Goal: Task Accomplishment & Management: Use online tool/utility

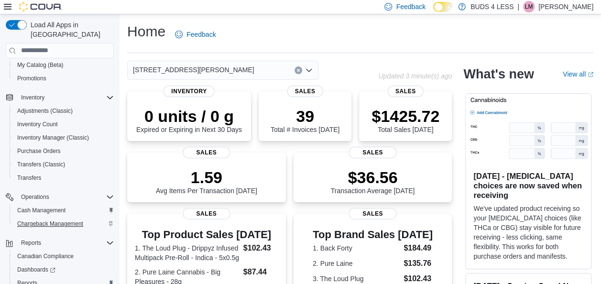
scroll to position [191, 0]
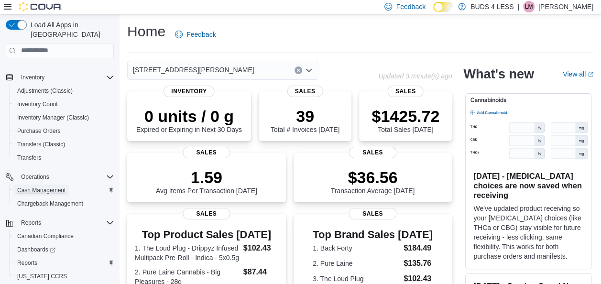
click at [59, 186] on span "Cash Management" at bounding box center [41, 190] width 48 height 8
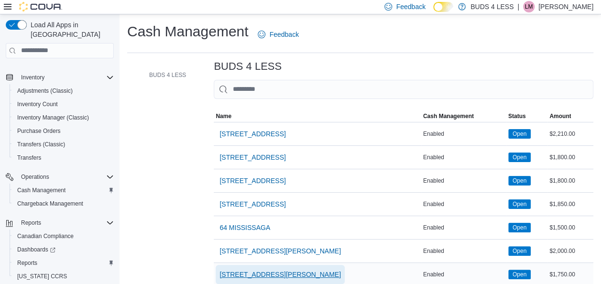
click at [298, 273] on span "7500 LUNDY'S LANE UNIT C14-E" at bounding box center [279, 275] width 121 height 10
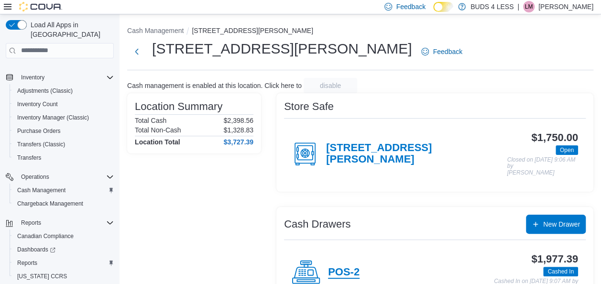
click at [349, 268] on h4 "POS-2" at bounding box center [344, 272] width 32 height 12
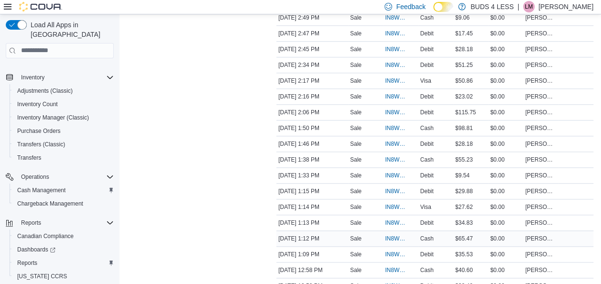
scroll to position [430, 0]
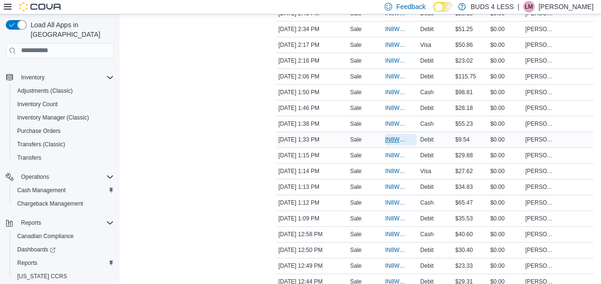
click at [398, 136] on span "IN8W07-712227" at bounding box center [396, 140] width 22 height 8
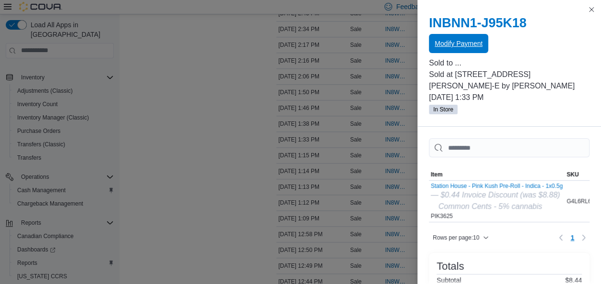
click at [460, 37] on span "Modify Payment" at bounding box center [459, 43] width 48 height 19
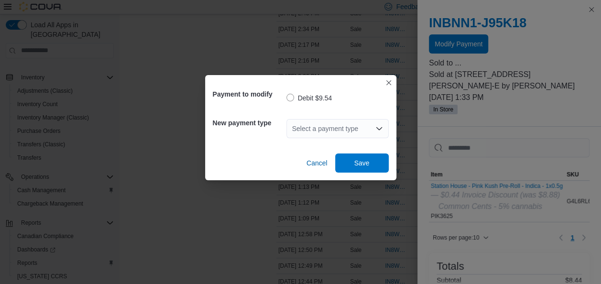
drag, startPoint x: 335, startPoint y: 122, endPoint x: 336, endPoint y: 128, distance: 5.5
click at [335, 123] on div "Select a payment type" at bounding box center [337, 128] width 102 height 19
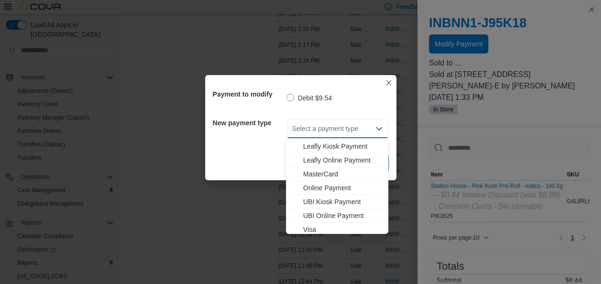
scroll to position [126, 0]
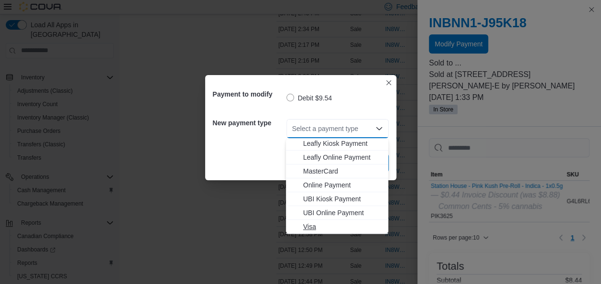
click at [318, 232] on button "Visa" at bounding box center [337, 227] width 102 height 14
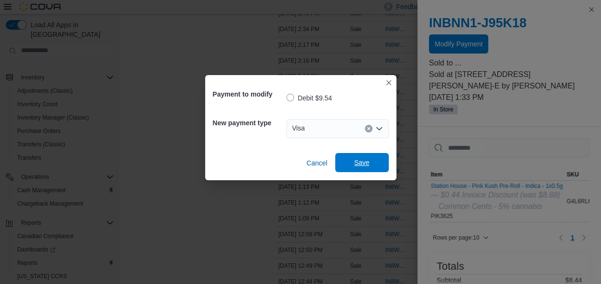
click at [357, 167] on span "Save" at bounding box center [361, 163] width 15 height 10
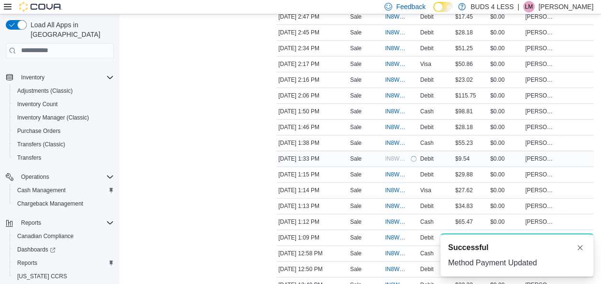
scroll to position [382, 0]
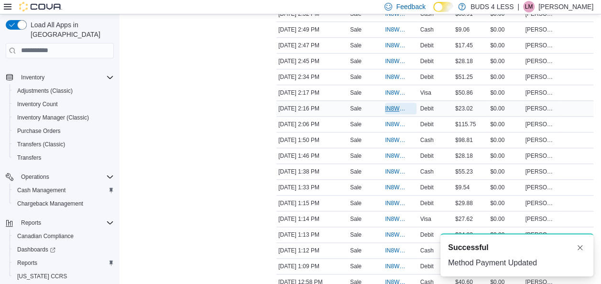
click at [392, 105] on span "IN8W07-712291" at bounding box center [396, 109] width 22 height 8
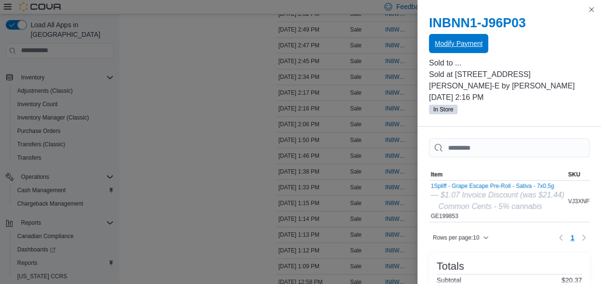
click at [479, 46] on span "Modify Payment" at bounding box center [459, 44] width 48 height 10
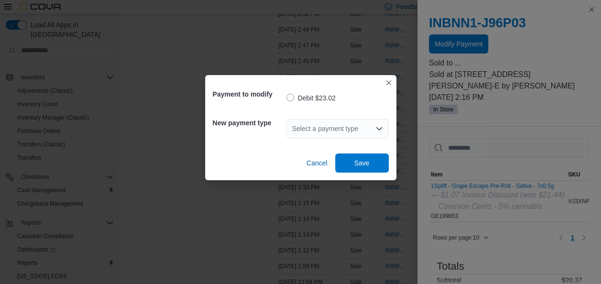
click at [365, 123] on div "Select a payment type" at bounding box center [337, 128] width 102 height 19
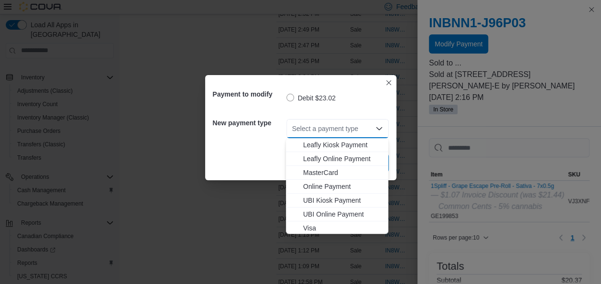
scroll to position [126, 0]
click at [327, 227] on span "Visa" at bounding box center [342, 227] width 79 height 10
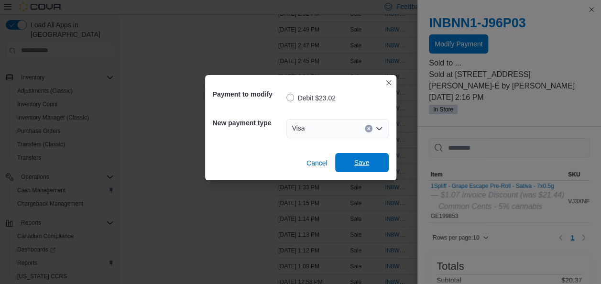
click at [368, 163] on span "Save" at bounding box center [361, 163] width 15 height 10
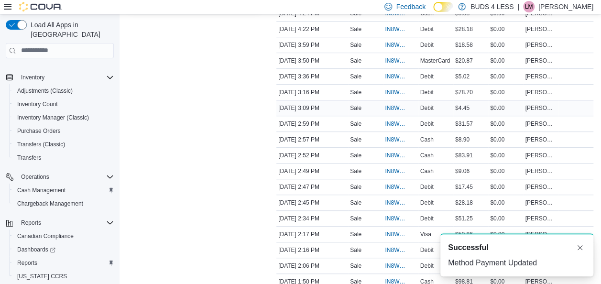
scroll to position [239, 0]
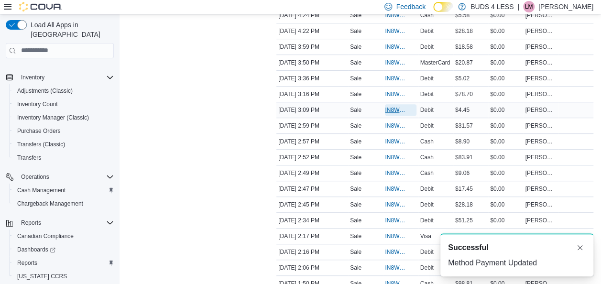
click at [386, 109] on span "IN8W07-712379" at bounding box center [396, 110] width 22 height 8
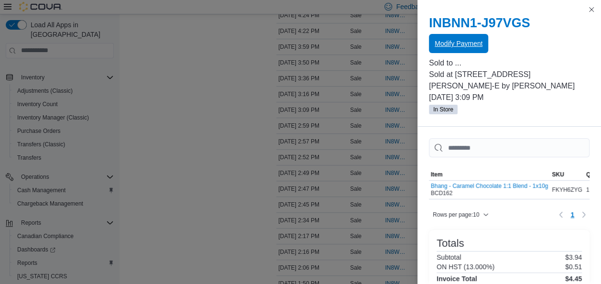
click at [441, 45] on span "Modify Payment" at bounding box center [459, 44] width 48 height 10
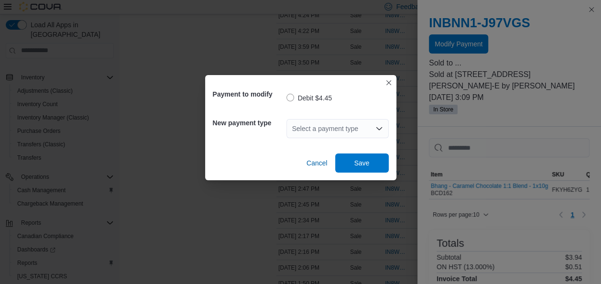
click at [356, 128] on div "Select a payment type" at bounding box center [337, 128] width 102 height 19
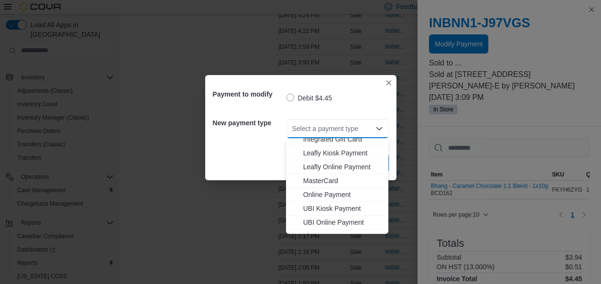
scroll to position [126, 0]
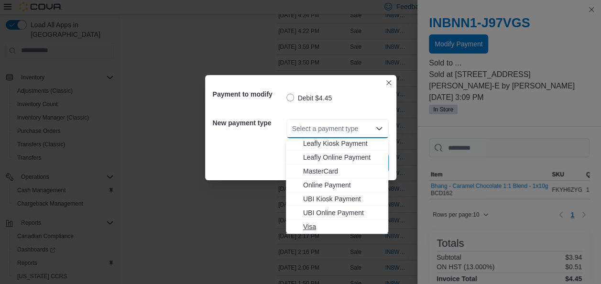
click at [338, 228] on span "Visa" at bounding box center [342, 227] width 79 height 10
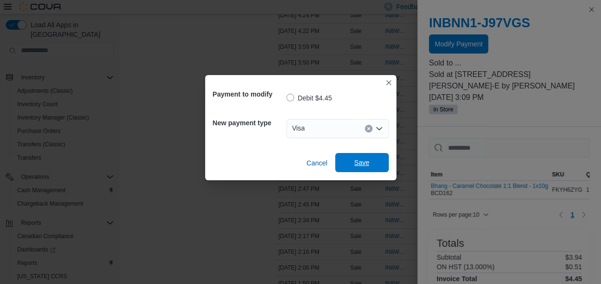
click at [358, 164] on span "Save" at bounding box center [361, 163] width 15 height 10
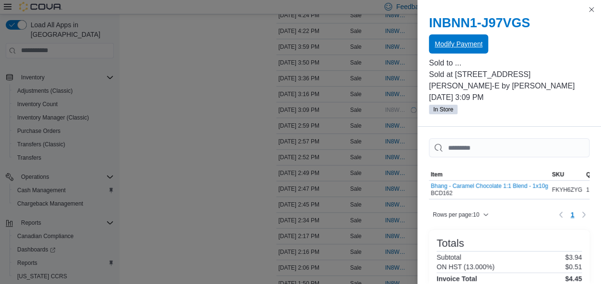
scroll to position [0, 0]
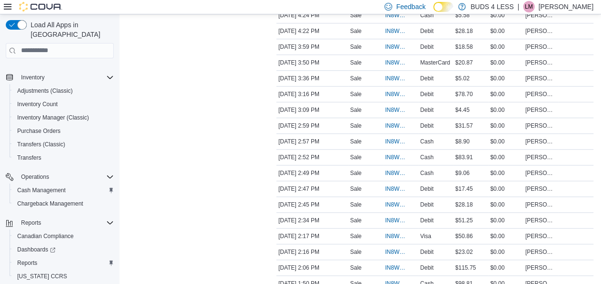
drag, startPoint x: 271, startPoint y: 187, endPoint x: 270, endPoint y: 167, distance: 19.7
